Goal: Task Accomplishment & Management: Use online tool/utility

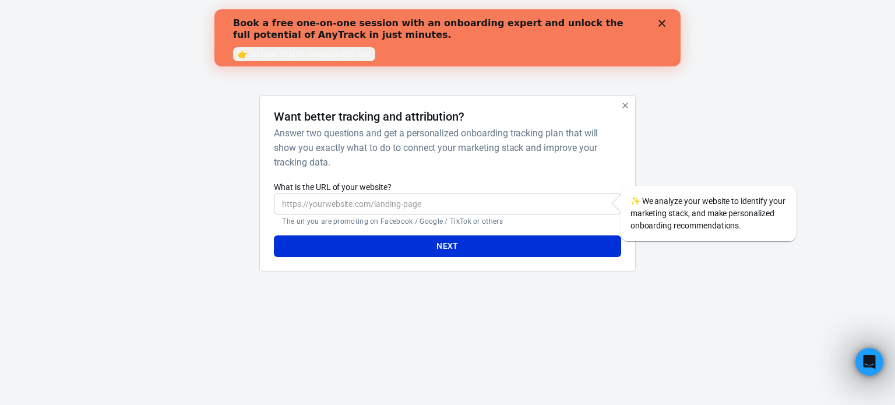
click at [361, 196] on input "What is the URL of your website?" at bounding box center [447, 204] width 347 height 22
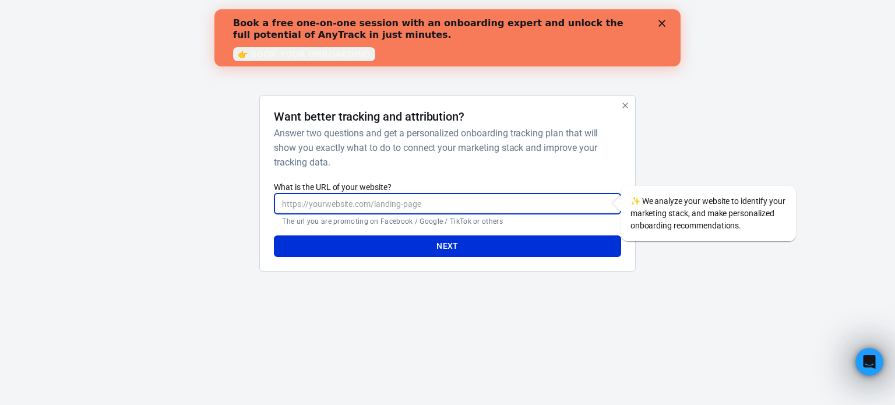
paste input "[URL][DOMAIN_NAME]"
type input "[URL][DOMAIN_NAME]"
click at [418, 244] on button "Next" at bounding box center [447, 246] width 347 height 22
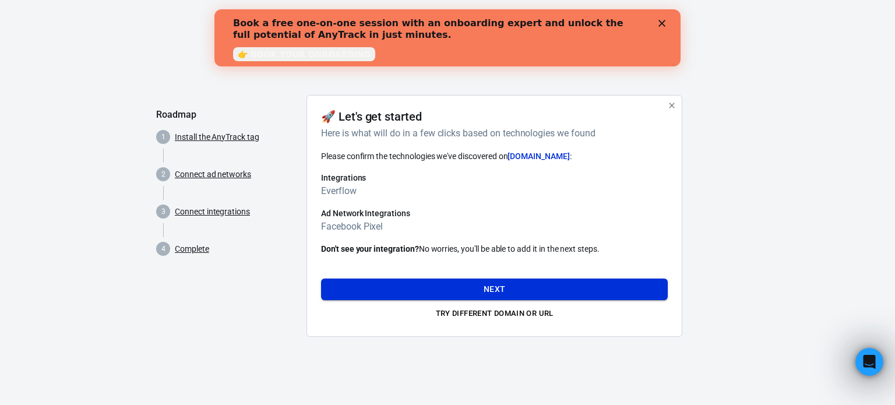
click at [501, 283] on button "Next" at bounding box center [494, 289] width 347 height 22
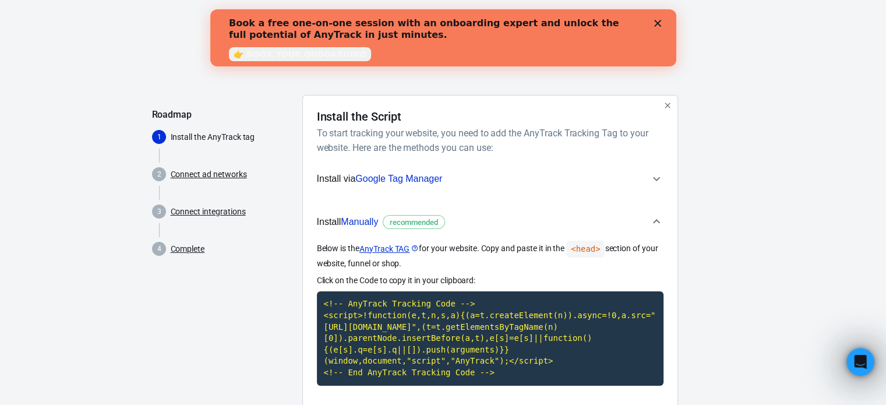
scroll to position [58, 0]
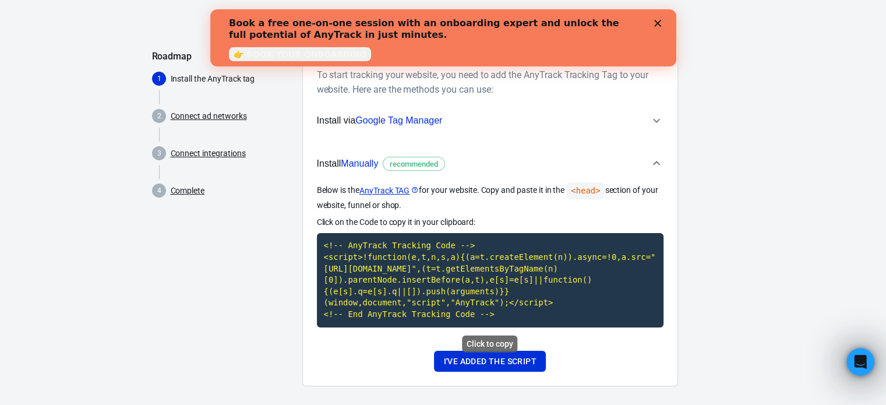
click at [480, 273] on code "<!-- AnyTrack Tracking Code --> <script>!function(e,t,n,s,a){(a=t.createElement…" at bounding box center [490, 280] width 347 height 94
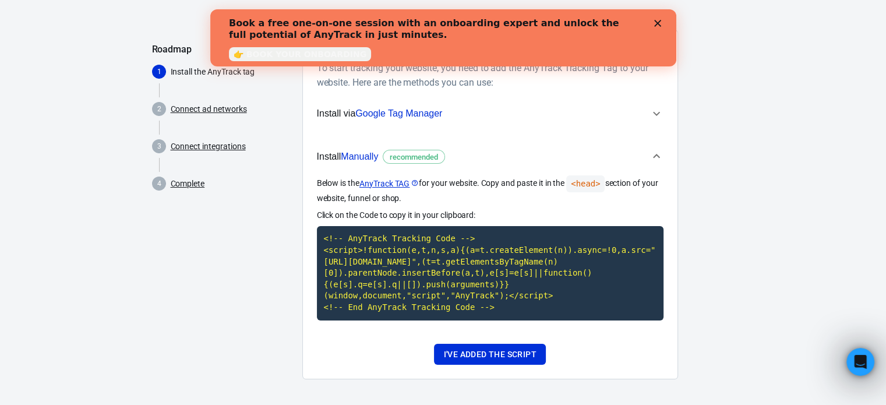
scroll to position [68, 0]
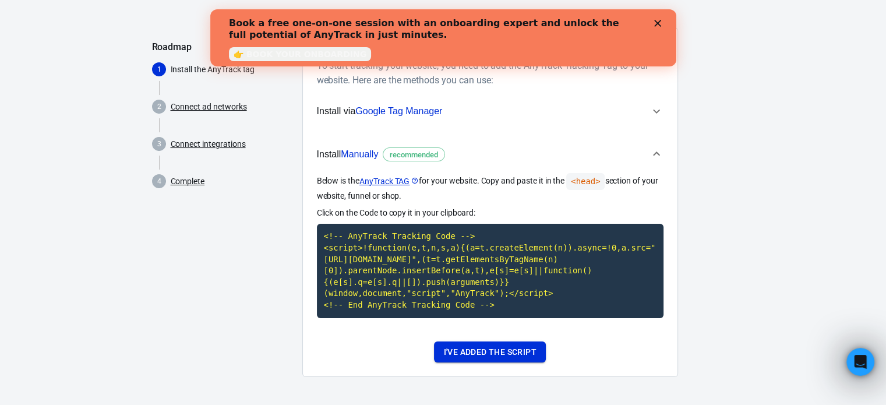
click at [501, 351] on button "I've added the script" at bounding box center [489, 352] width 111 height 22
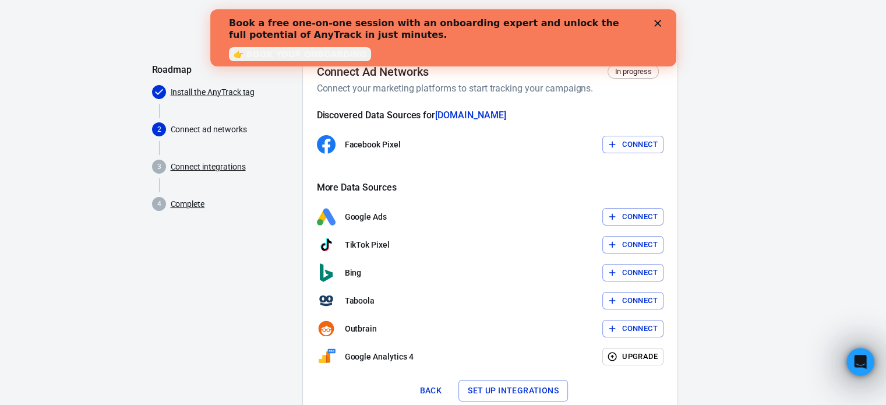
scroll to position [25, 0]
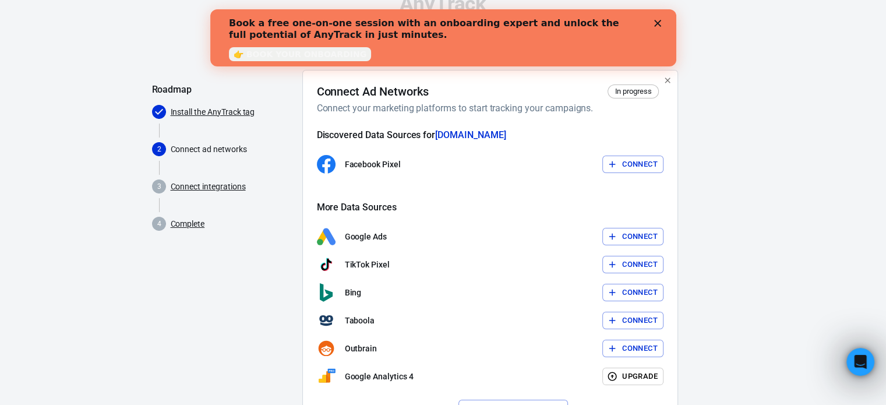
click at [634, 163] on button "Connect" at bounding box center [632, 165] width 61 height 18
drag, startPoint x: 643, startPoint y: 164, endPoint x: 727, endPoint y: 121, distance: 94.8
click at [727, 121] on div at bounding box center [711, 257] width 47 height 375
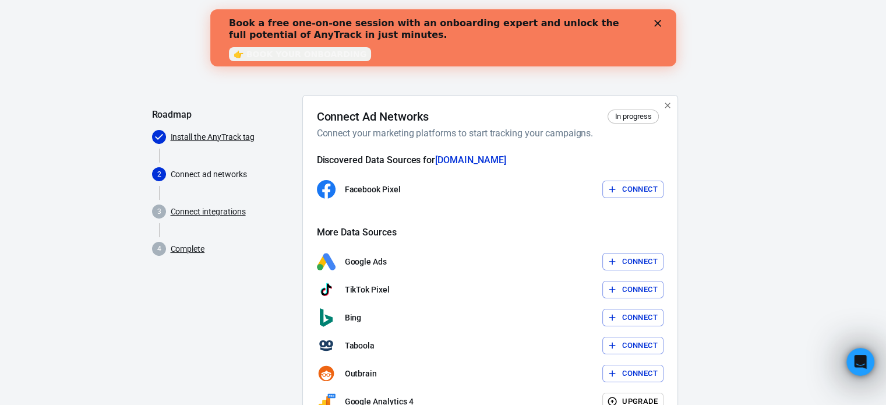
drag, startPoint x: 627, startPoint y: 186, endPoint x: 735, endPoint y: 109, distance: 133.2
click at [735, 109] on div "AnyTrack Roadmap Install the AnyTrack tag 2 Connect ad networks 3 Connect integ…" at bounding box center [443, 244] width 886 height 489
click at [648, 185] on button "Connect" at bounding box center [632, 190] width 61 height 18
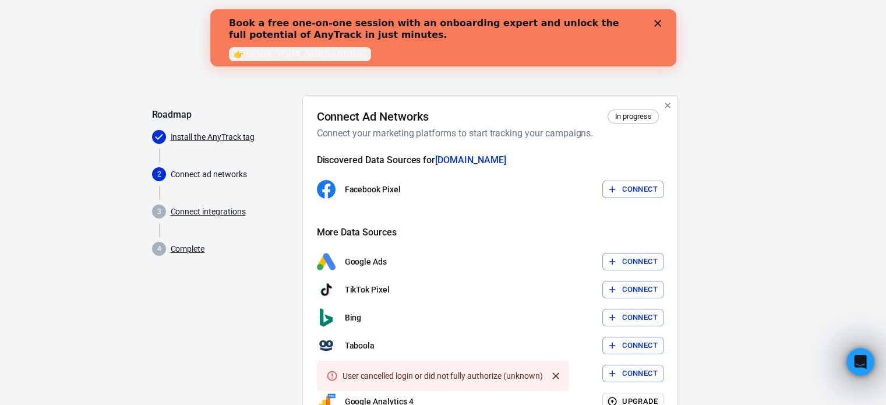
drag, startPoint x: 641, startPoint y: 189, endPoint x: 748, endPoint y: 83, distance: 150.4
click at [748, 83] on div "AnyTrack Roadmap Install the AnyTrack tag 2 Connect ad networks 3 Connect integ…" at bounding box center [443, 244] width 886 height 489
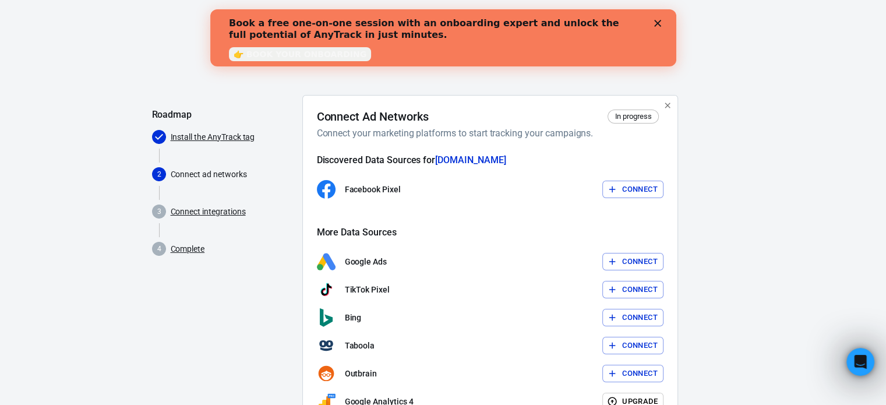
drag, startPoint x: 641, startPoint y: 185, endPoint x: 756, endPoint y: 115, distance: 134.4
click at [756, 115] on div "AnyTrack Roadmap Install the AnyTrack tag 2 Connect ad networks 3 Connect integ…" at bounding box center [443, 244] width 886 height 489
